Goal: Use online tool/utility: Utilize a website feature to perform a specific function

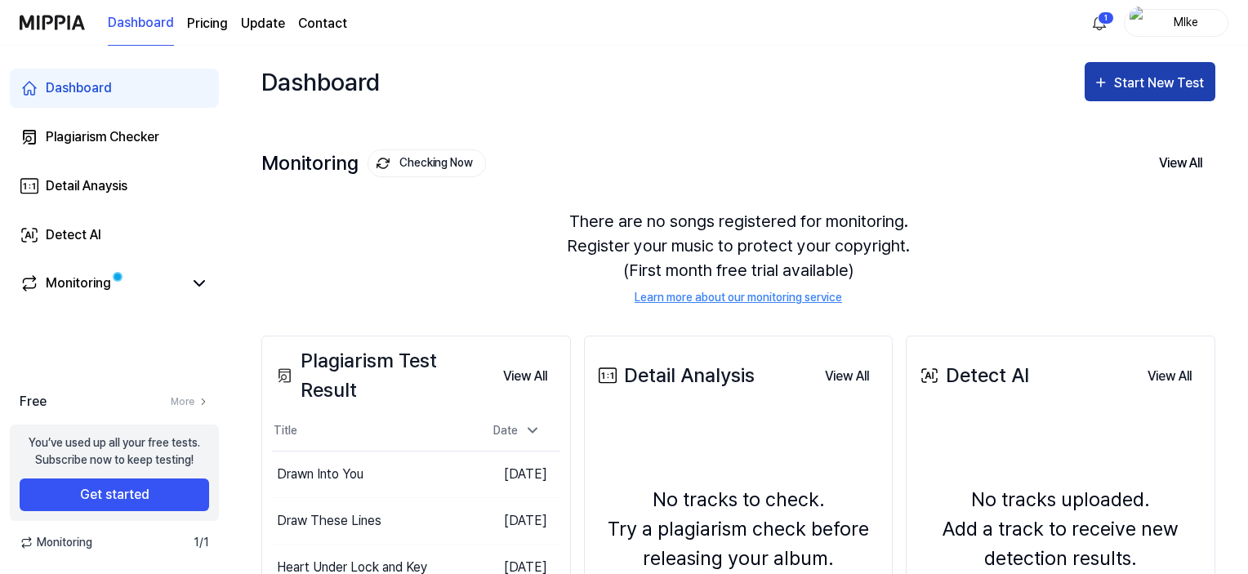
click at [1145, 81] on div "Start New Test" at bounding box center [1160, 83] width 93 height 21
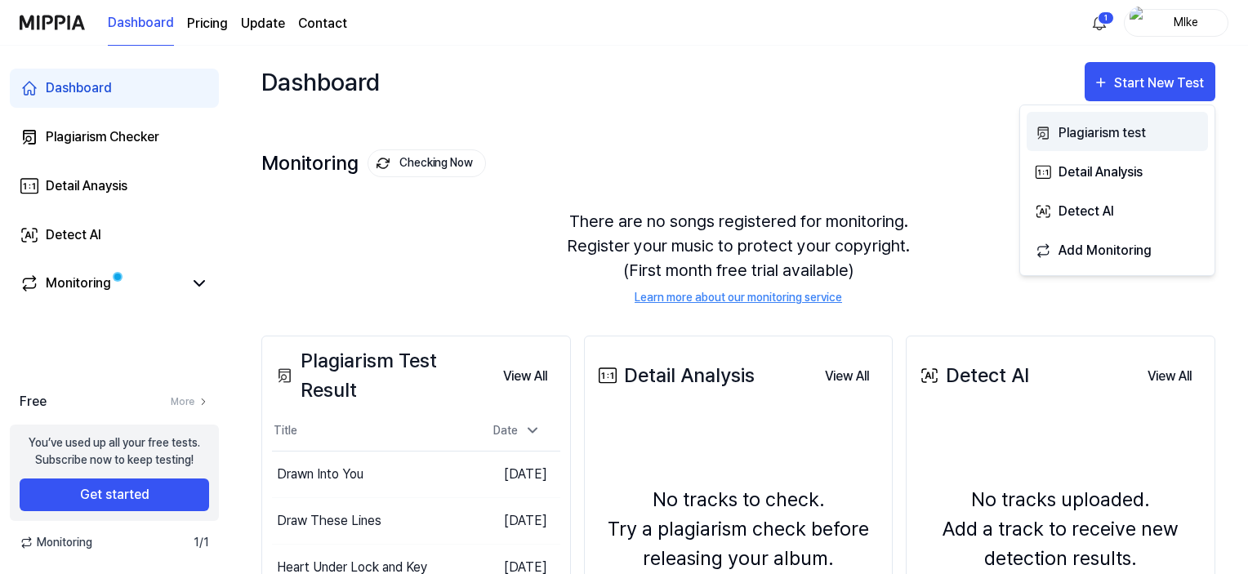
click at [1123, 133] on div "Plagiarism test" at bounding box center [1129, 132] width 142 height 21
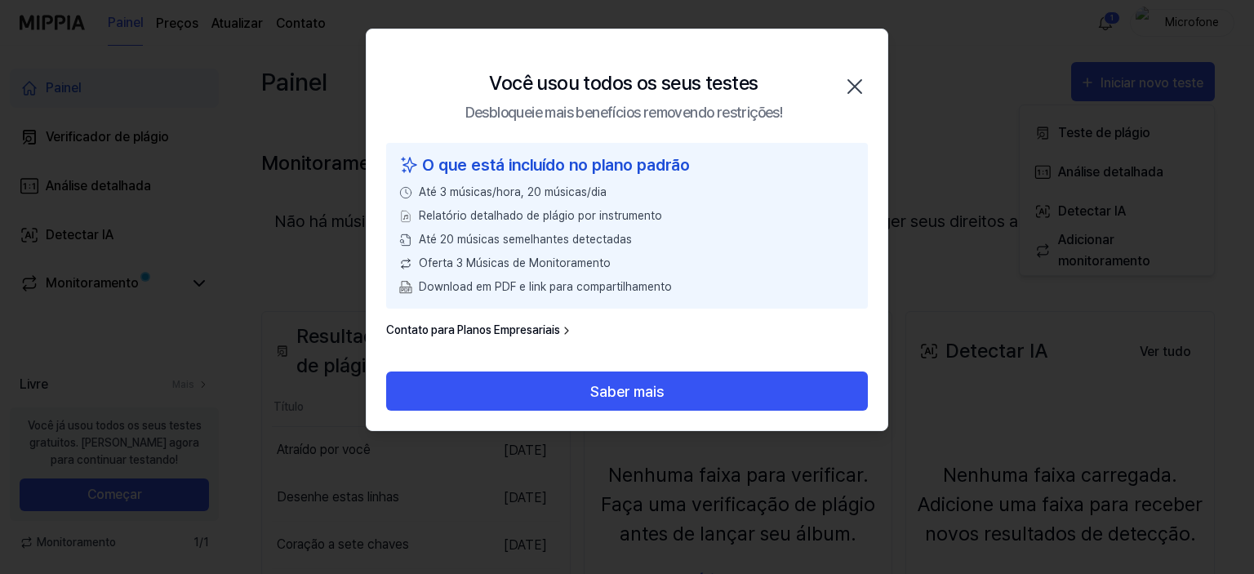
click at [856, 87] on icon "button" at bounding box center [854, 86] width 13 height 13
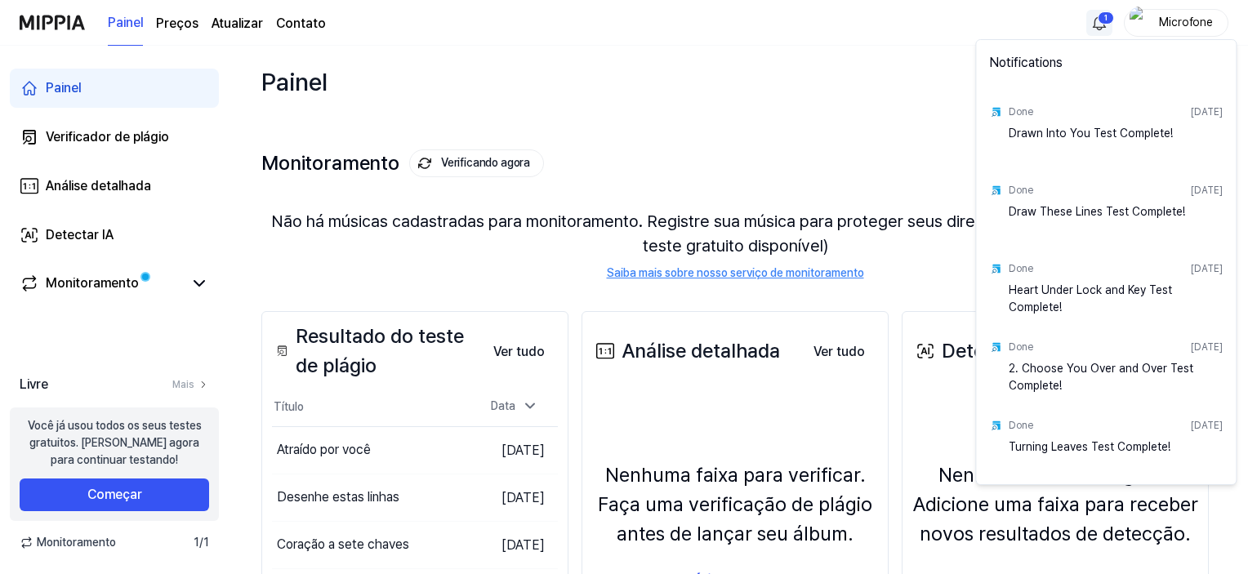
click at [1096, 22] on html "Painel Preços Atualizar Contato 1 Microfone Painel Verificador de plágio Anális…" at bounding box center [624, 287] width 1248 height 574
click at [1096, 22] on html "Painel Preços Atualizar Contato Microfone Painel Verificador de plágio Análise …" at bounding box center [627, 287] width 1254 height 574
